Goal: Find specific page/section: Find specific page/section

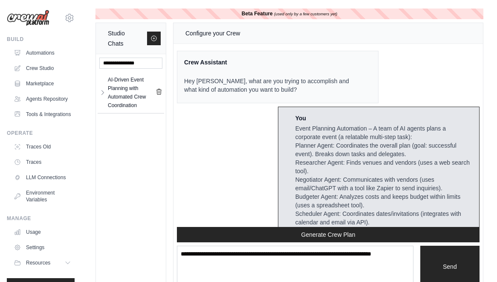
scroll to position [17, 0]
